Goal: Find specific page/section: Find specific page/section

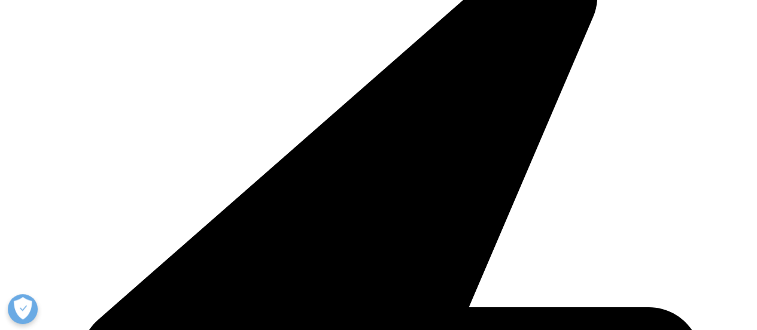
scroll to position [326, 0]
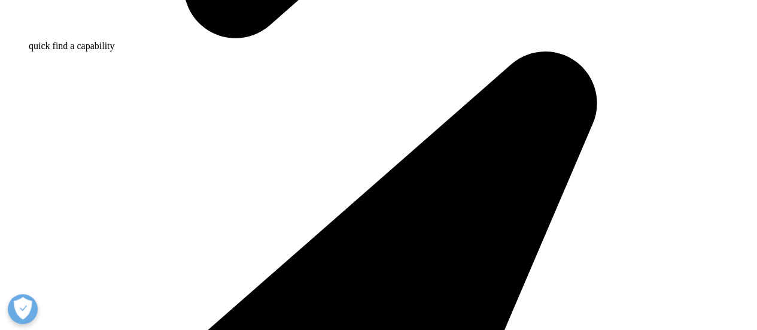
scroll to position [1043, 0]
